Goal: Task Accomplishment & Management: Use online tool/utility

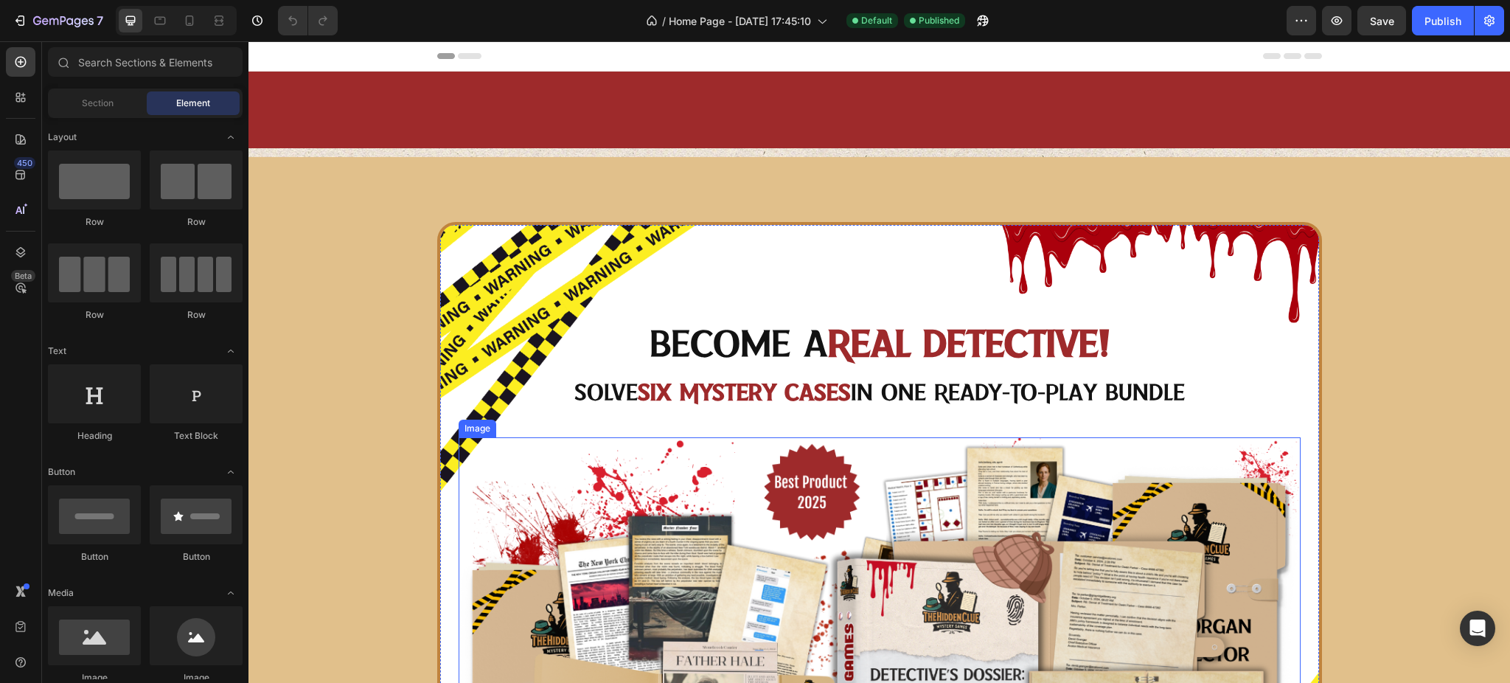
scroll to position [590, 0]
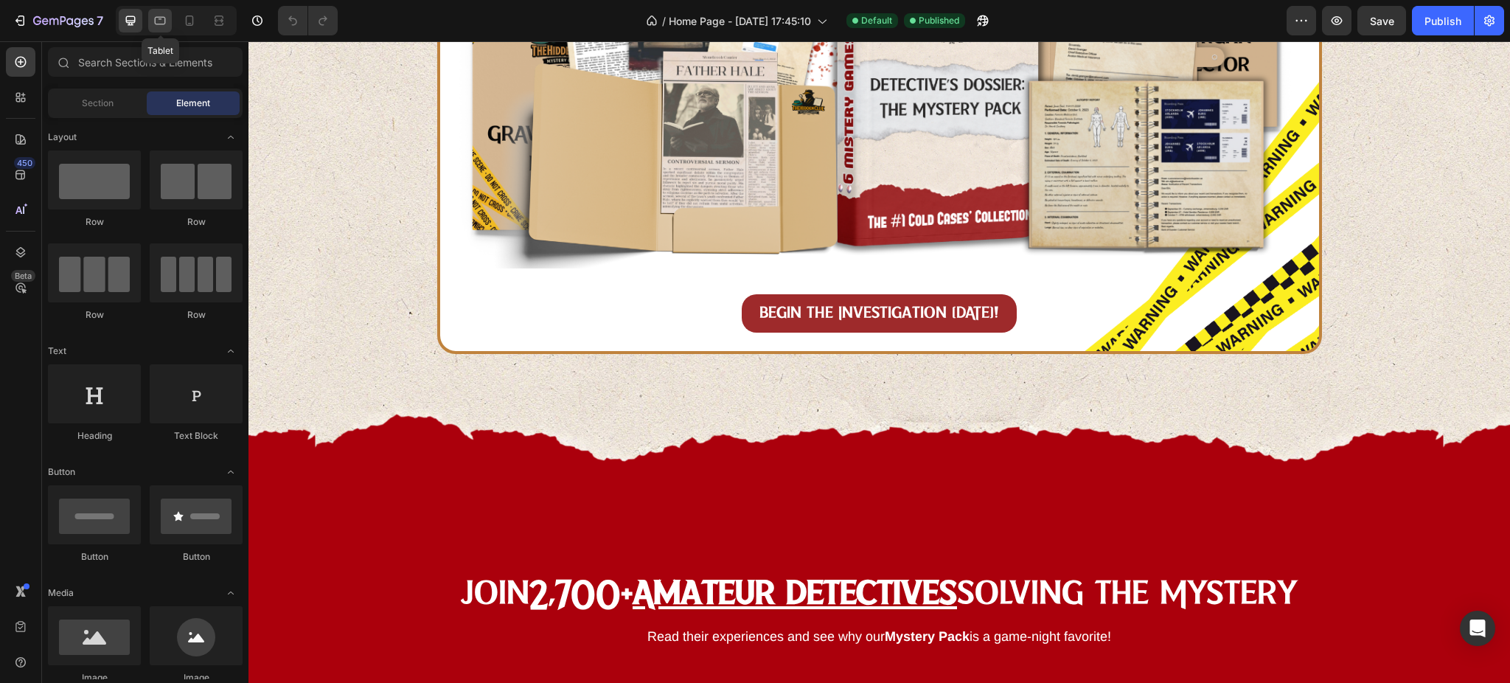
click at [170, 19] on div at bounding box center [160, 21] width 24 height 24
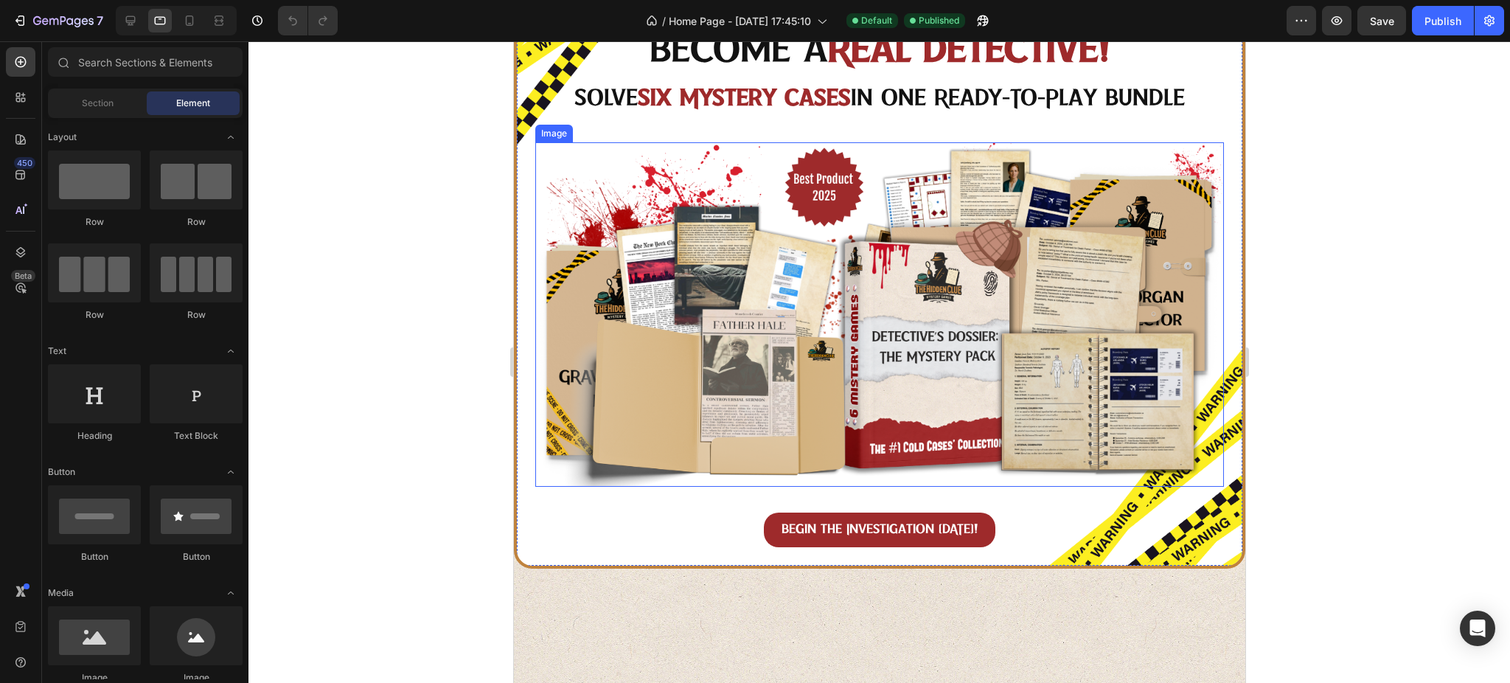
scroll to position [688, 0]
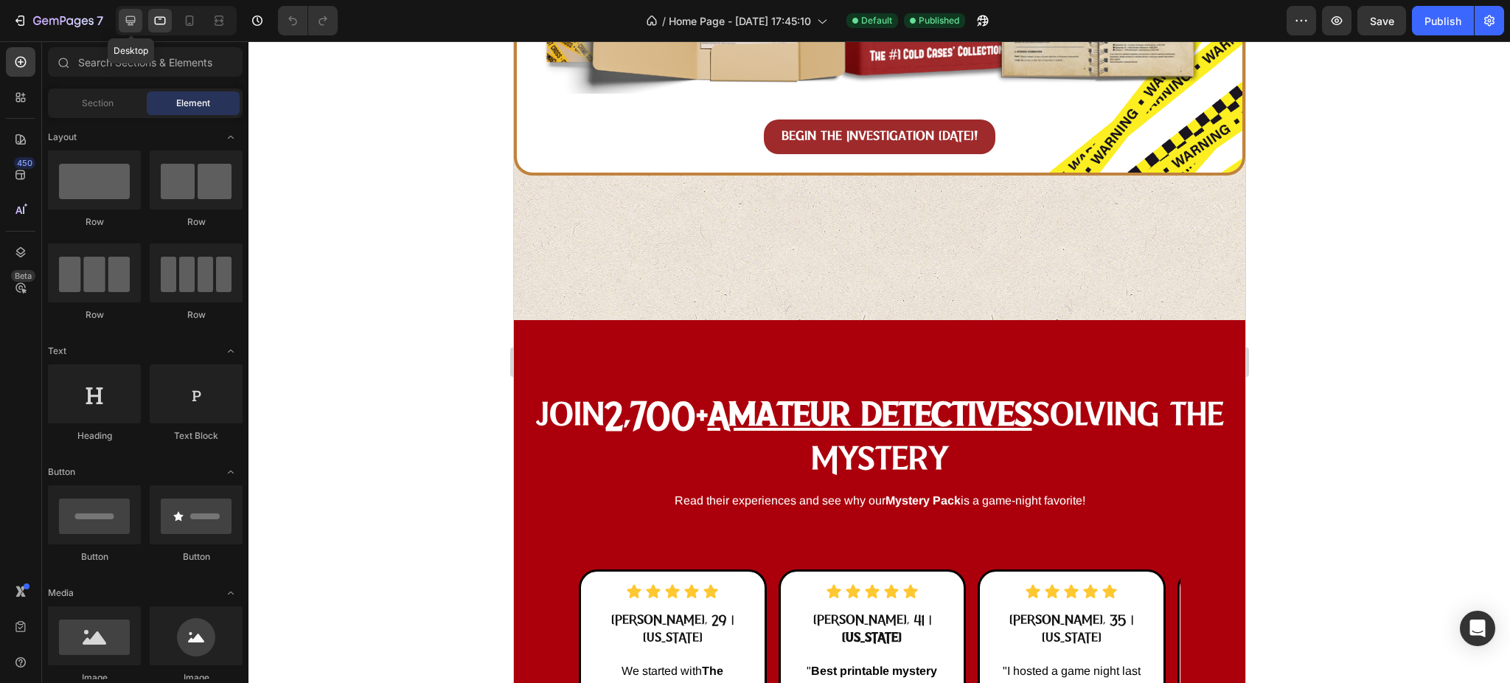
click at [136, 21] on icon at bounding box center [130, 20] width 15 height 15
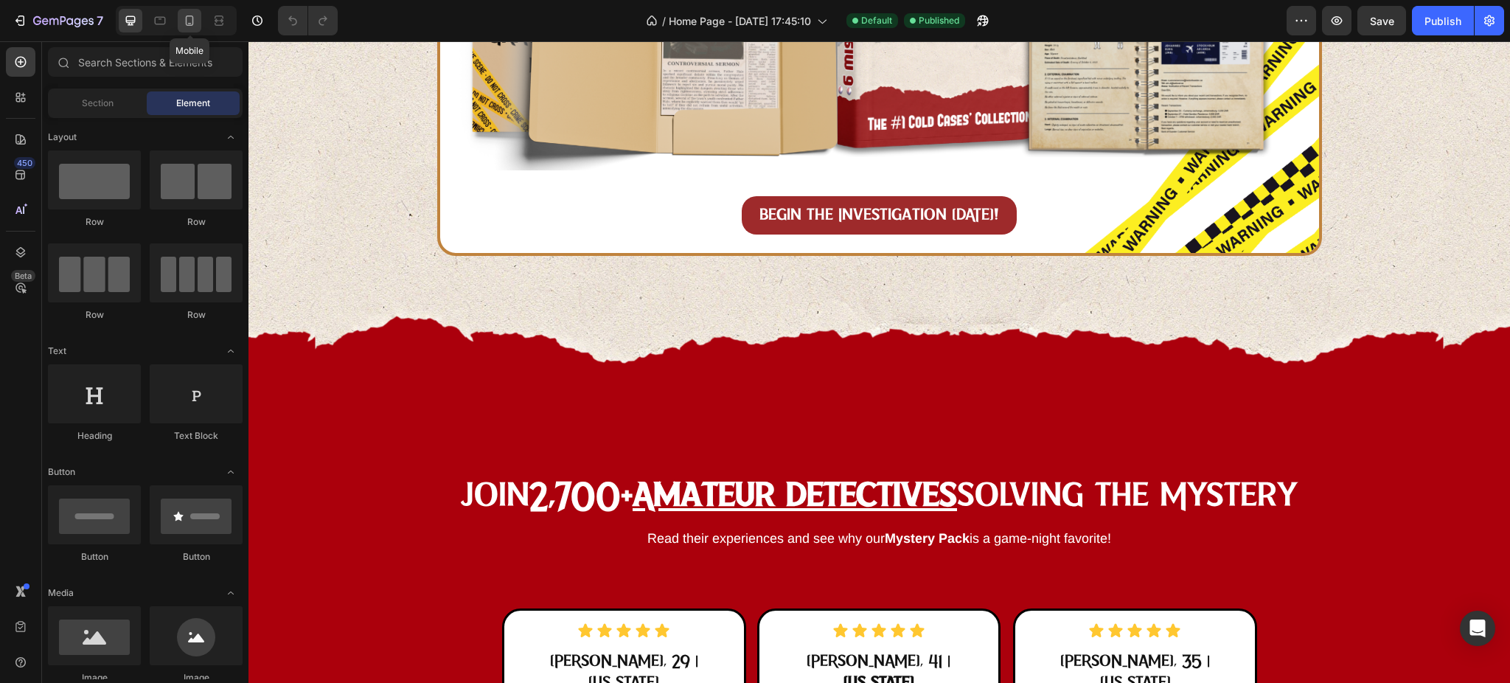
click at [190, 21] on icon at bounding box center [189, 20] width 15 height 15
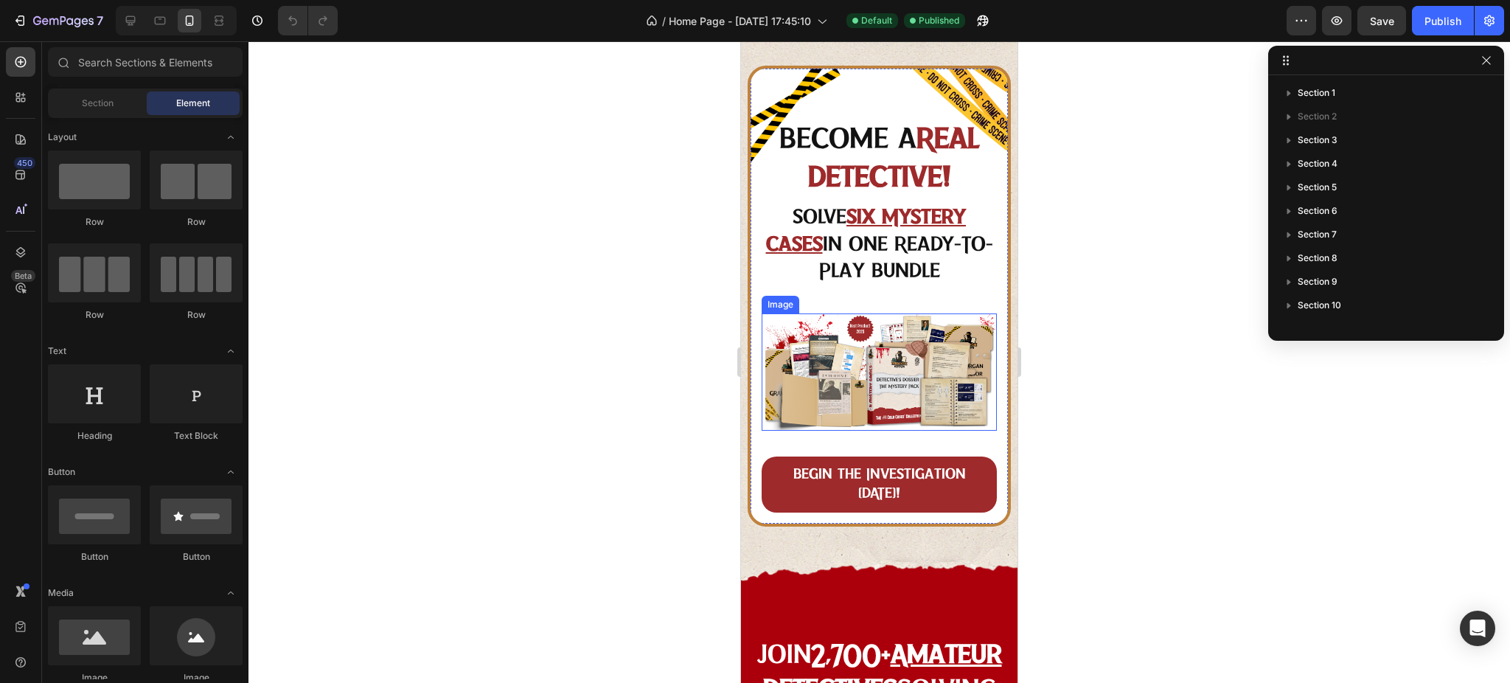
scroll to position [196, 0]
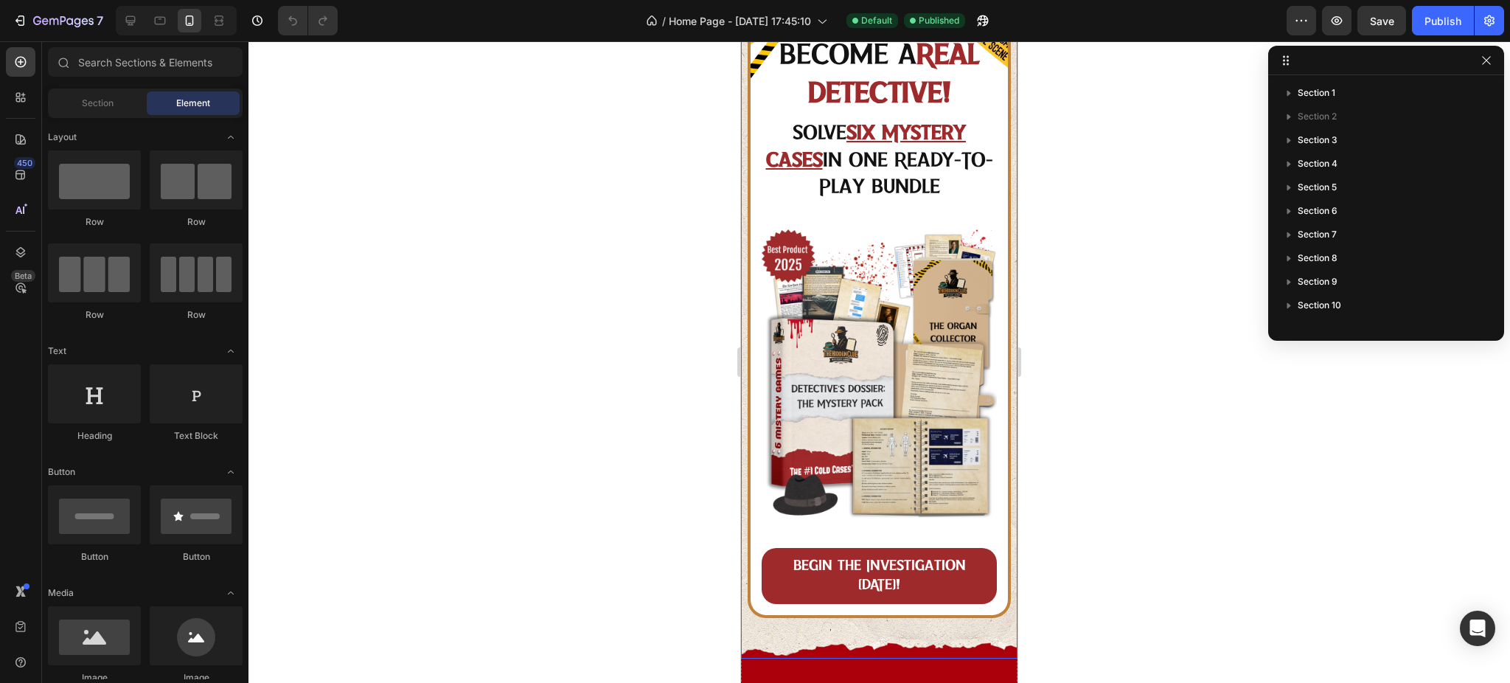
click at [815, 618] on div "Become a Real Detective! Heading Solve Six Mystery Cases in One Ready-To-Play B…" at bounding box center [879, 320] width 276 height 677
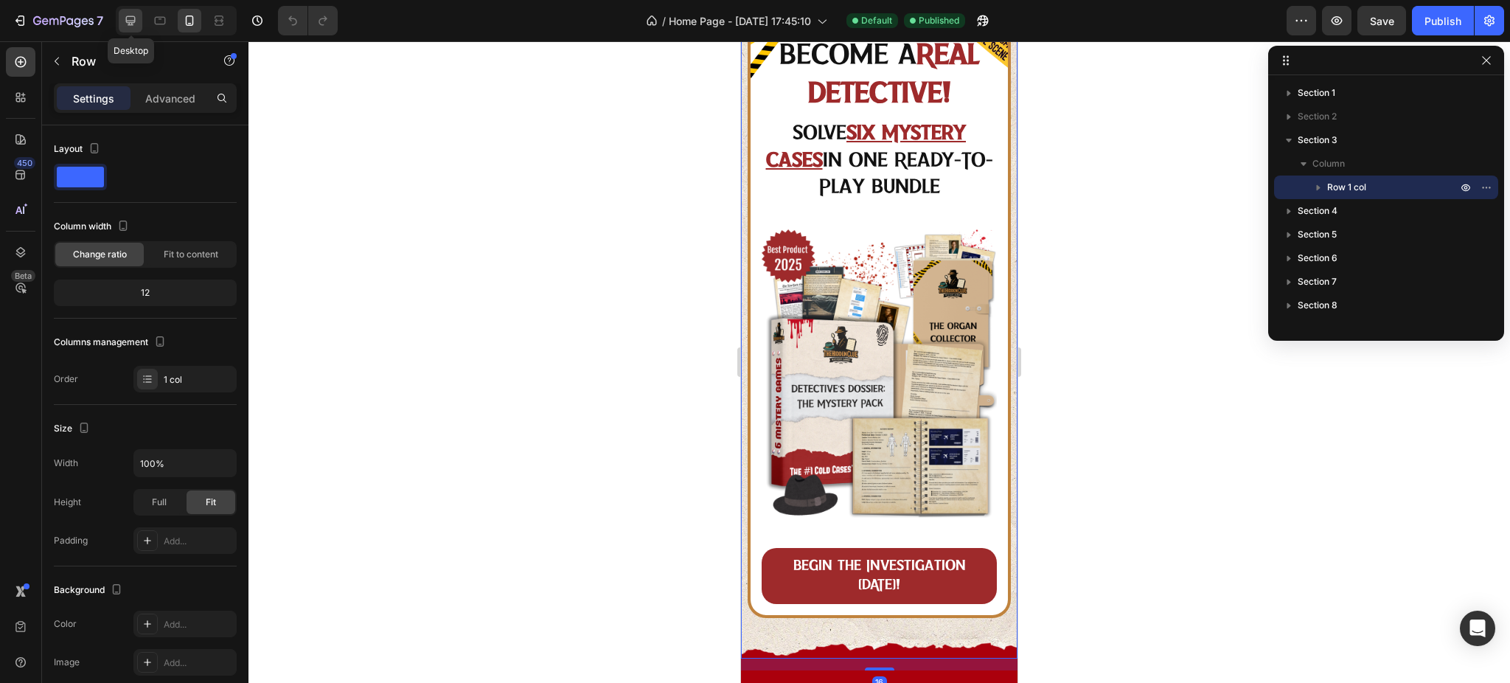
click at [137, 12] on div at bounding box center [131, 21] width 24 height 24
type input "1200"
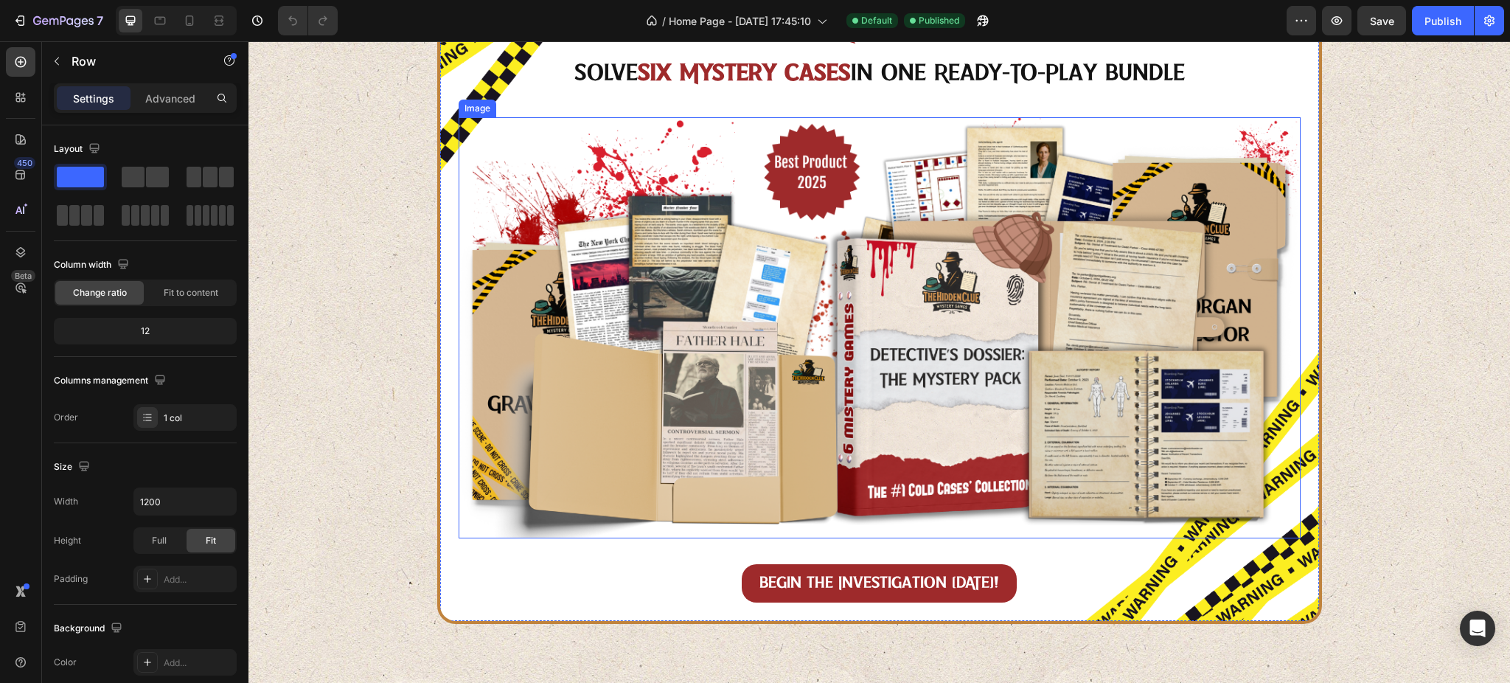
scroll to position [537, 0]
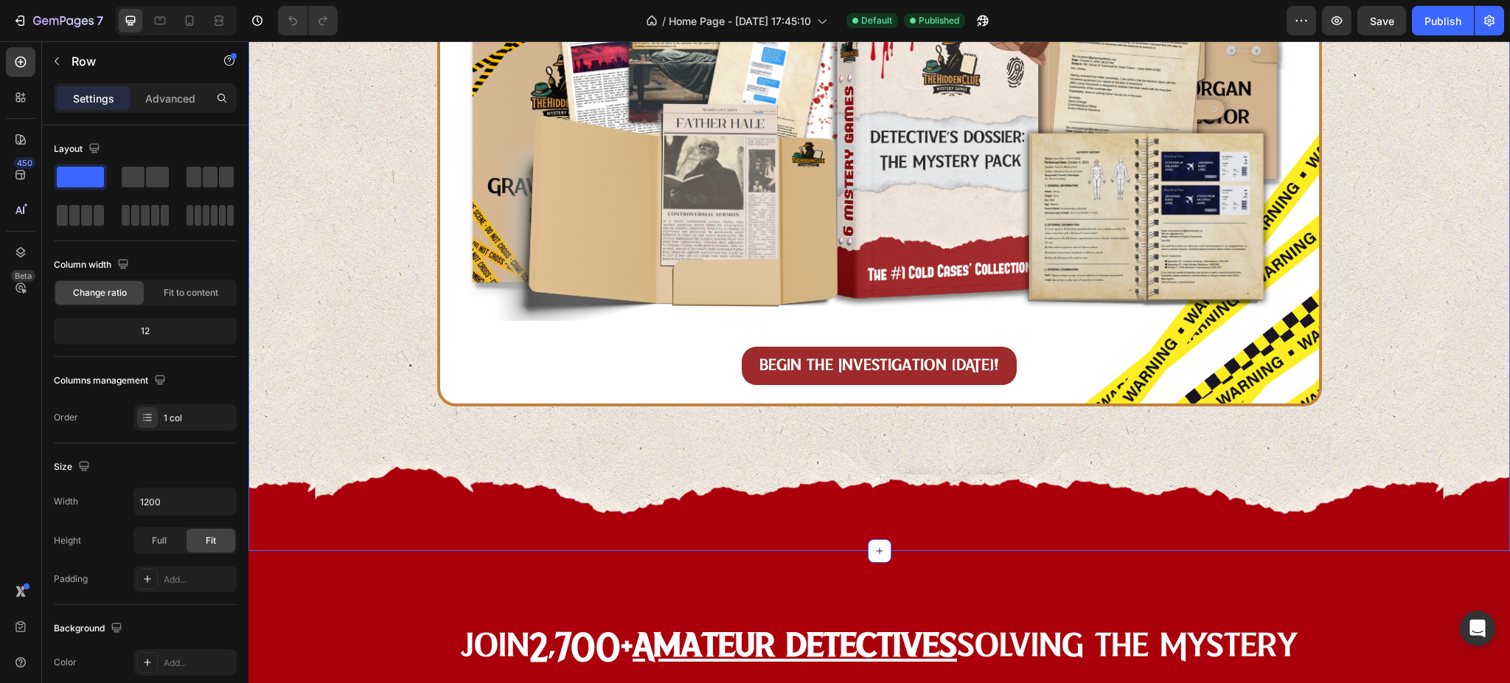
click at [383, 338] on div "Become a Real Detective! Heading Solve Six Mystery Cases in One Ready-To-Play B…" at bounding box center [878, 50] width 1261 height 733
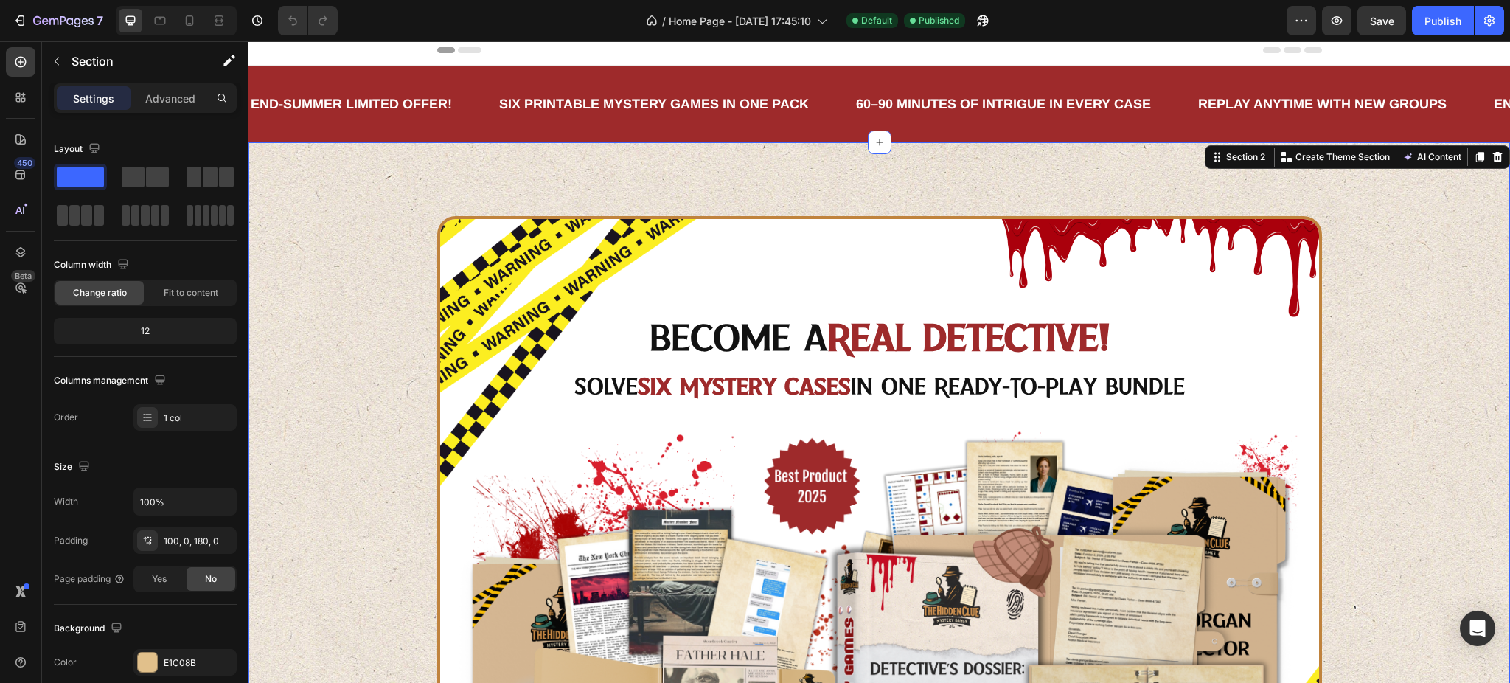
scroll to position [0, 0]
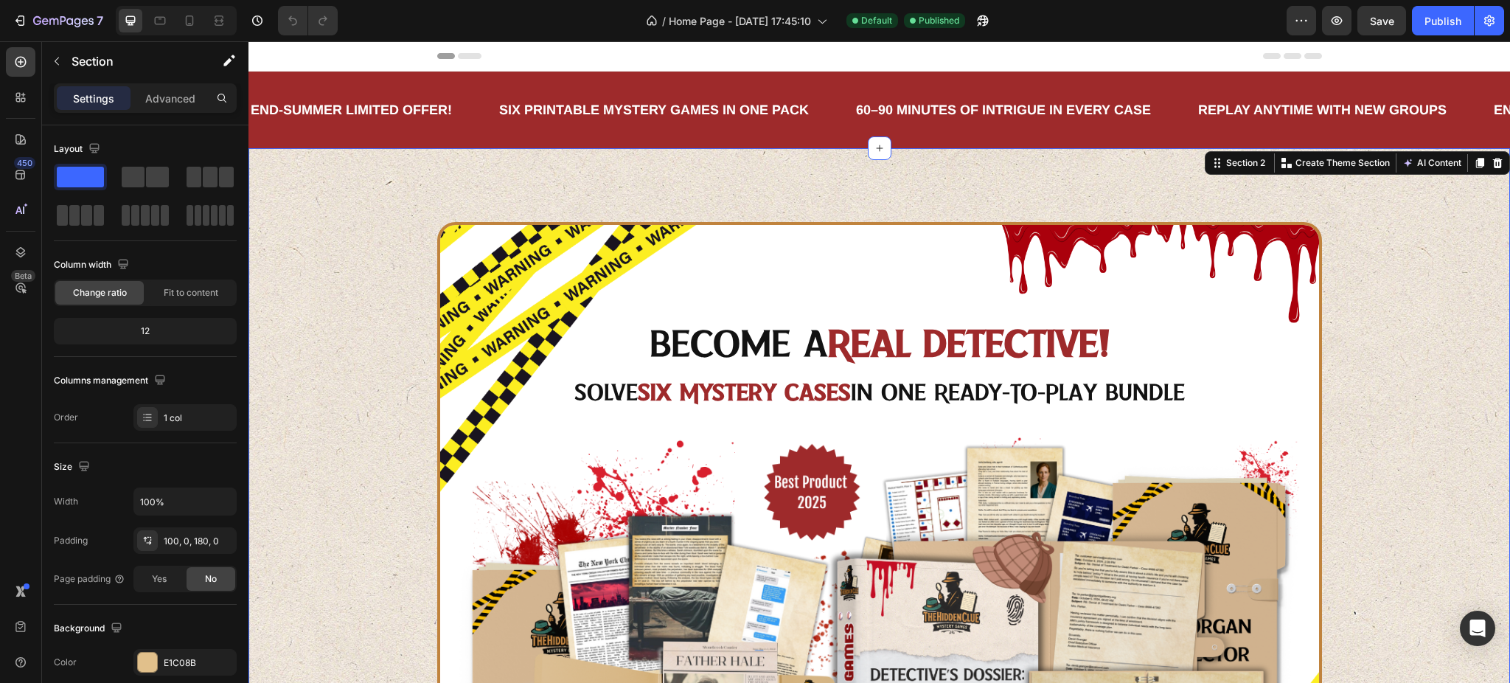
click at [406, 167] on div "Become a Real Detective! Heading Solve Six Mystery Cases in One Ready-To-Play B…" at bounding box center [878, 618] width 1261 height 940
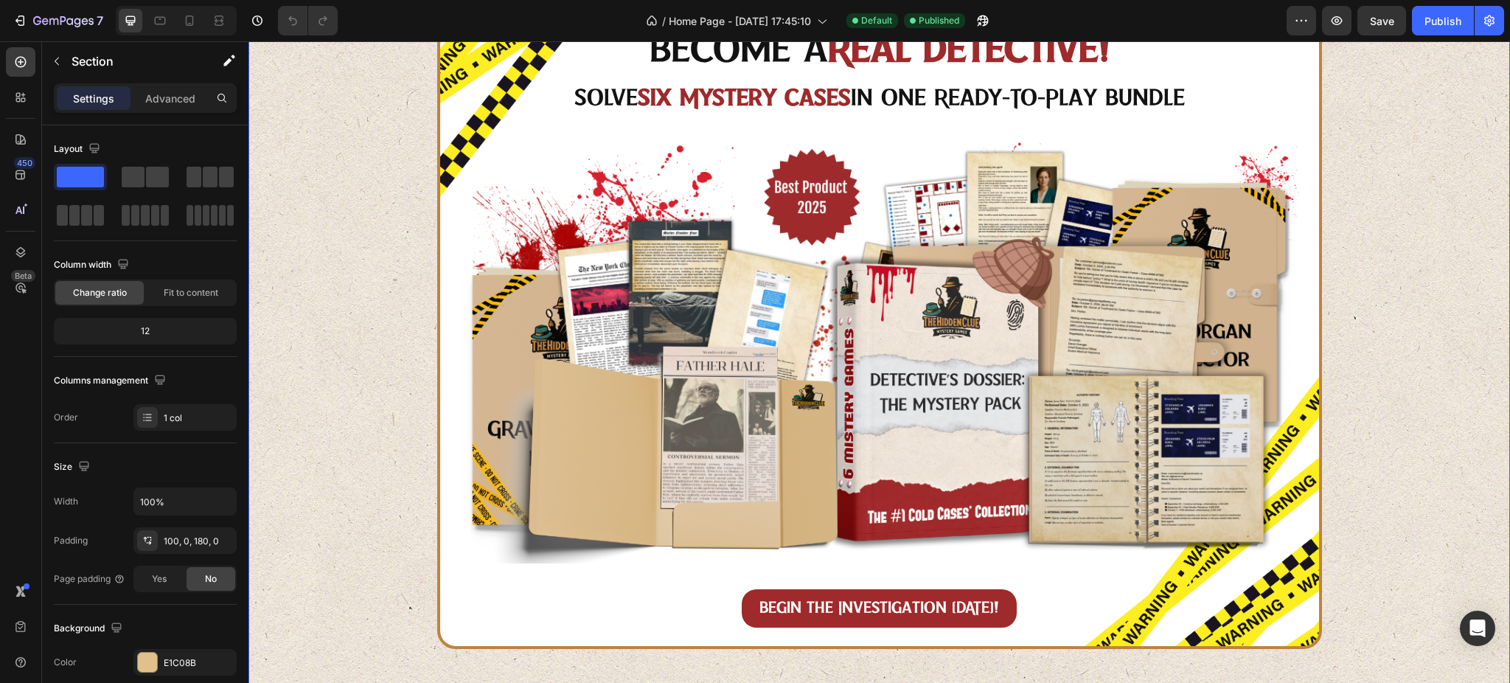
scroll to position [590, 0]
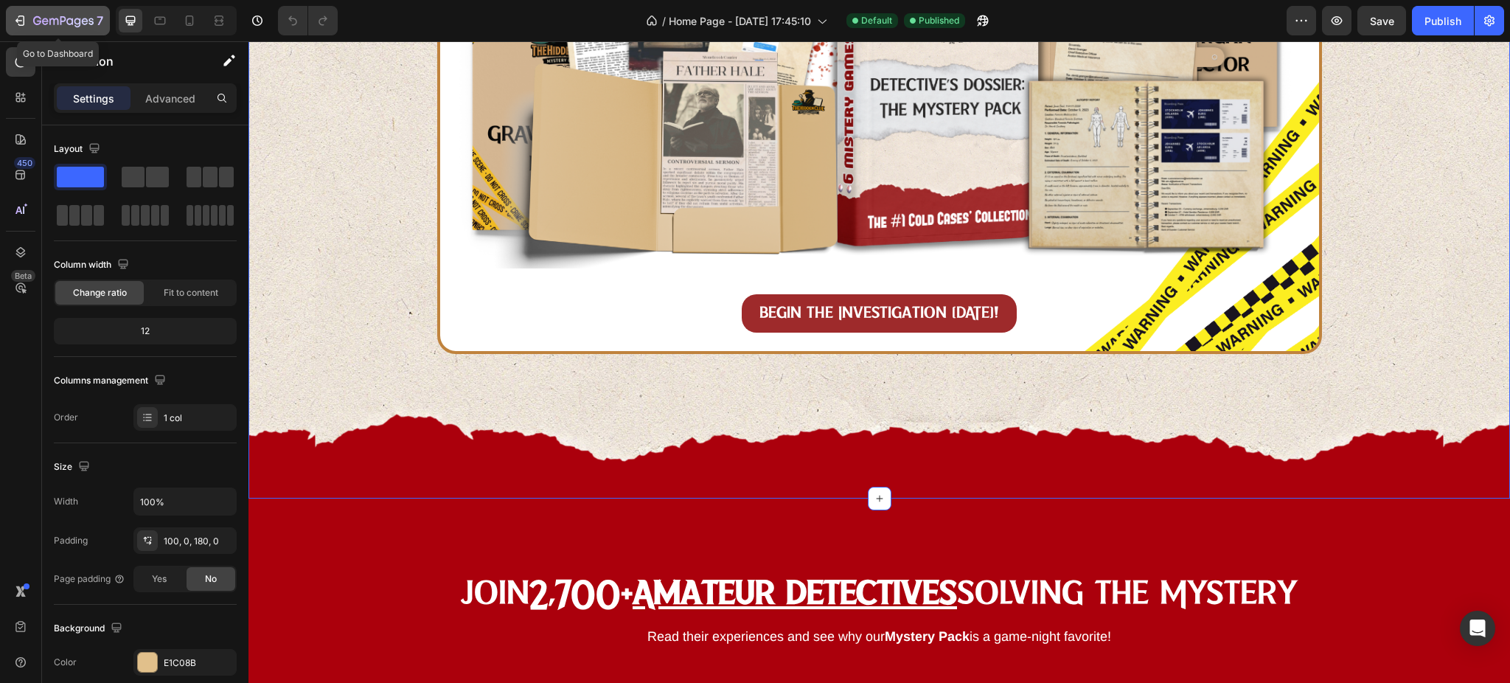
drag, startPoint x: 22, startPoint y: 15, endPoint x: 38, endPoint y: 17, distance: 15.6
click at [22, 15] on icon "button" at bounding box center [20, 20] width 15 height 15
